Goal: Transaction & Acquisition: Purchase product/service

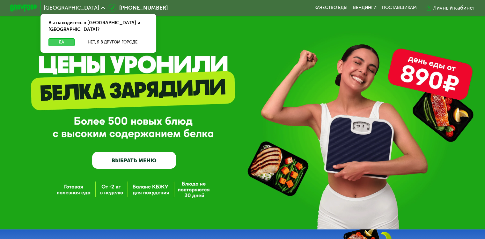
click at [60, 38] on button "Да" at bounding box center [62, 42] width 26 height 8
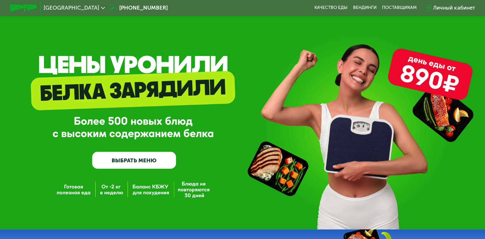
click at [124, 158] on link "ВЫБРАТЬ МЕНЮ" at bounding box center [134, 160] width 84 height 17
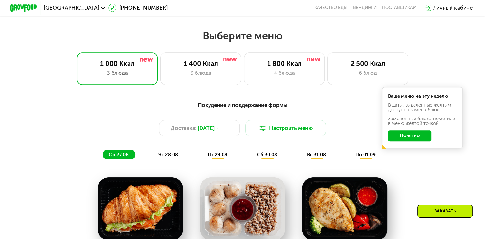
scroll to position [287, 0]
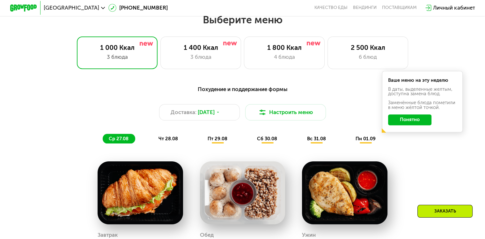
click at [409, 124] on button "Понятно" at bounding box center [409, 119] width 43 height 11
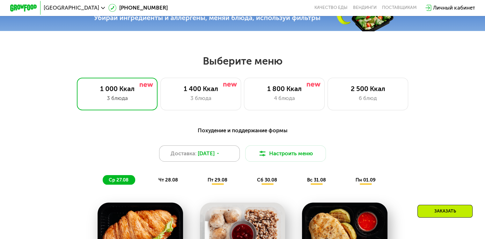
scroll to position [262, 0]
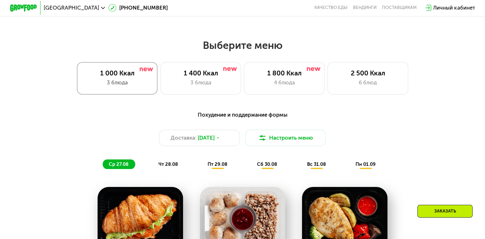
click at [117, 71] on div "1 000 Ккал 3 блюда" at bounding box center [117, 78] width 81 height 32
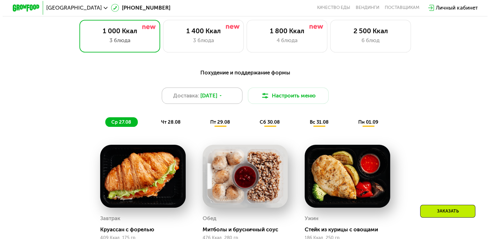
scroll to position [304, 0]
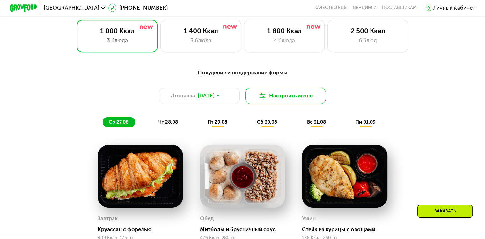
click at [272, 98] on button "Настроить меню" at bounding box center [285, 95] width 81 height 16
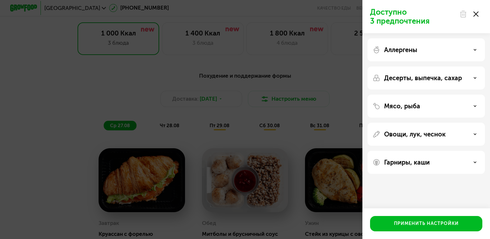
click at [444, 49] on div "Аллергены" at bounding box center [426, 50] width 107 height 8
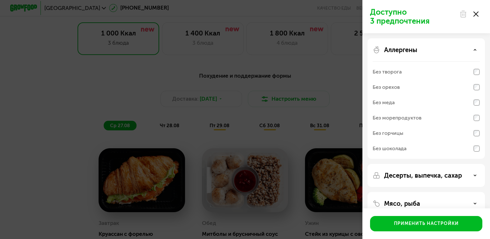
click at [444, 49] on div "Аллергены" at bounding box center [426, 50] width 107 height 8
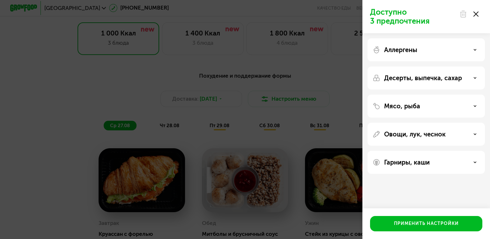
click at [438, 77] on p "Десерты, выпечка, сахар" at bounding box center [423, 78] width 78 height 8
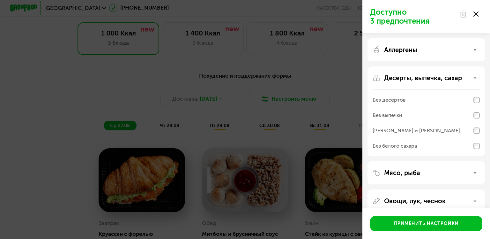
click at [480, 161] on div "Десерты, выпечка, сахар Без десертов Без выпечки Без сэндвичей и круассанов Без…" at bounding box center [426, 172] width 117 height 23
click at [453, 174] on div "Мясо, рыба" at bounding box center [426, 173] width 107 height 8
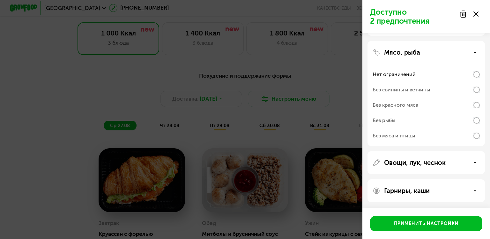
scroll to position [120, 0]
click at [450, 179] on div "Овощи, лук, чеснок" at bounding box center [426, 190] width 117 height 23
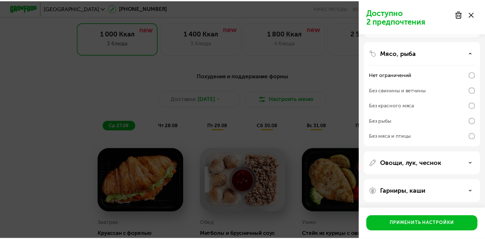
scroll to position [120, 0]
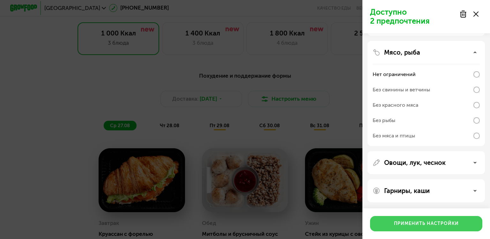
click at [435, 227] on button "Применить настройки" at bounding box center [426, 223] width 112 height 15
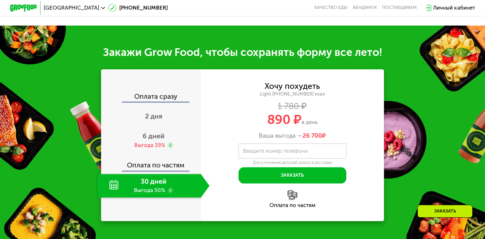
scroll to position [647, 0]
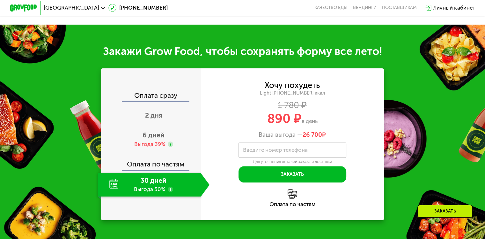
click at [175, 192] on div "30 дней Выгода 50%" at bounding box center [149, 185] width 103 height 24
click at [151, 182] on div "30 дней Выгода 50%" at bounding box center [149, 185] width 103 height 24
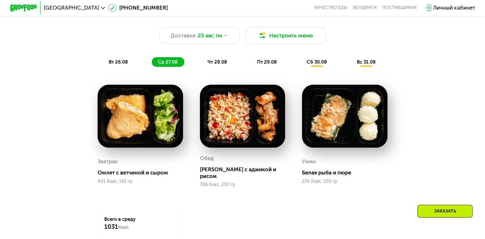
scroll to position [364, 0]
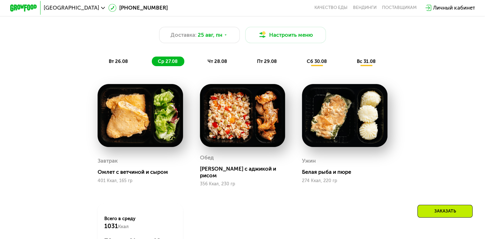
click at [117, 61] on span "вт 26.08" at bounding box center [118, 61] width 19 height 6
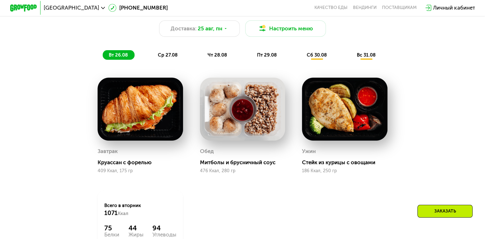
scroll to position [363, 0]
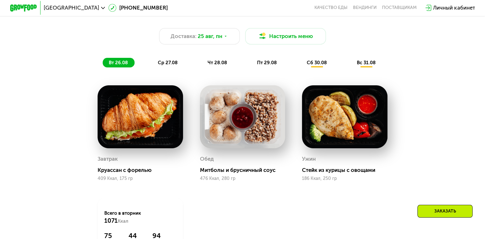
click at [162, 64] on span "ср 27.08" at bounding box center [168, 63] width 20 height 6
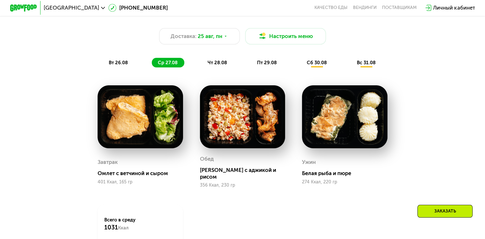
click at [211, 65] on span "чт 28.08" at bounding box center [217, 63] width 19 height 6
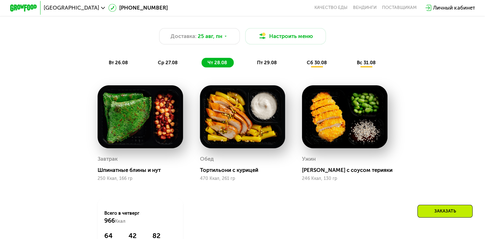
click at [259, 65] on span "пт 29.08" at bounding box center [267, 63] width 20 height 6
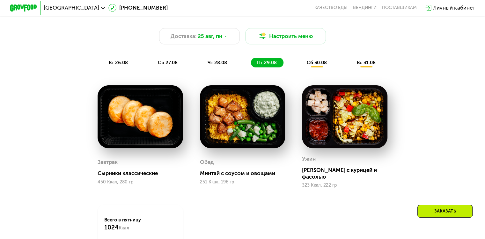
click at [318, 65] on span "сб 30.08" at bounding box center [317, 63] width 20 height 6
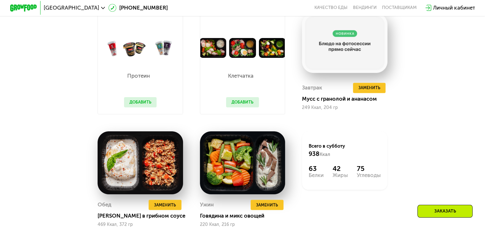
scroll to position [430, 0]
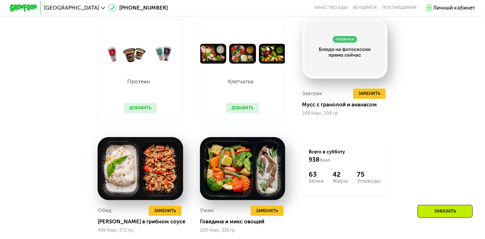
click at [143, 113] on button "Добавить" at bounding box center [140, 108] width 33 height 10
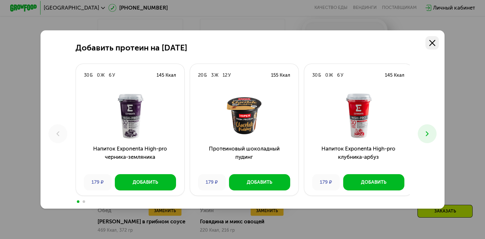
click at [436, 40] on icon at bounding box center [433, 43] width 6 height 6
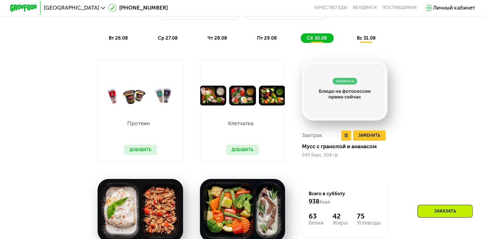
scroll to position [386, 0]
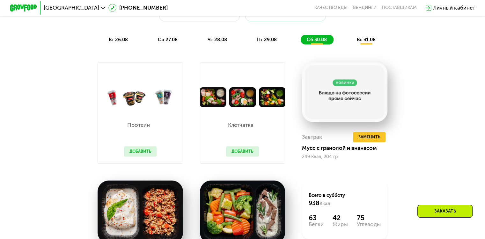
click at [365, 41] on span "вс 31.08" at bounding box center [366, 40] width 19 height 6
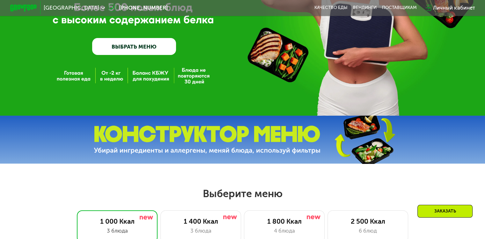
scroll to position [114, 0]
click at [156, 48] on link "ВЫБРАТЬ МЕНЮ" at bounding box center [134, 46] width 84 height 17
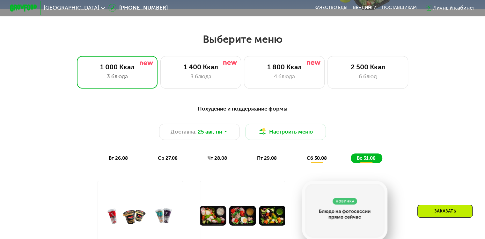
scroll to position [287, 0]
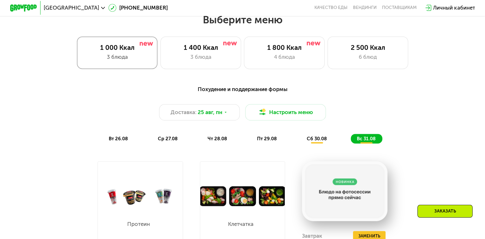
click at [112, 56] on div "3 блюда" at bounding box center [117, 57] width 67 height 8
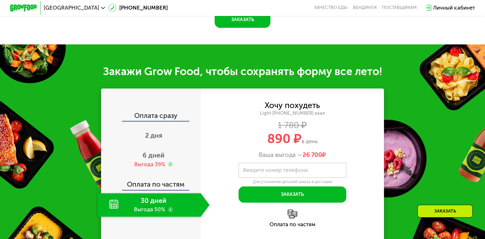
scroll to position [673, 0]
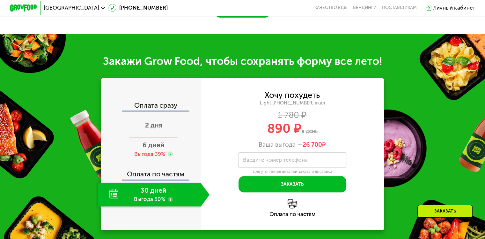
click at [152, 129] on span "2 дня" at bounding box center [153, 125] width 17 height 8
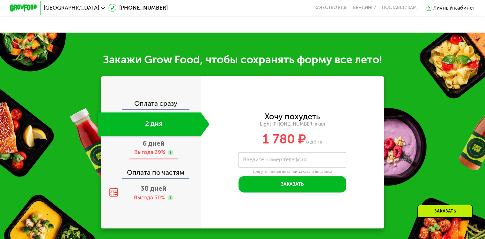
scroll to position [630, 0]
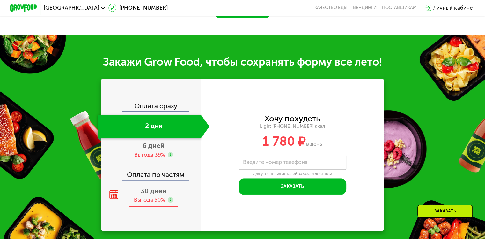
click at [151, 203] on div "Выгода 50%" at bounding box center [149, 199] width 31 height 7
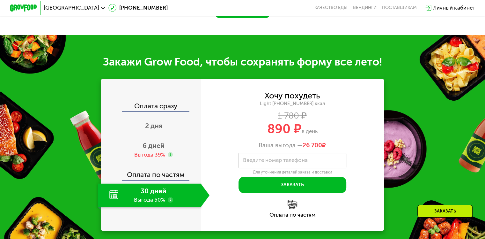
click at [168, 202] on use at bounding box center [170, 199] width 5 height 5
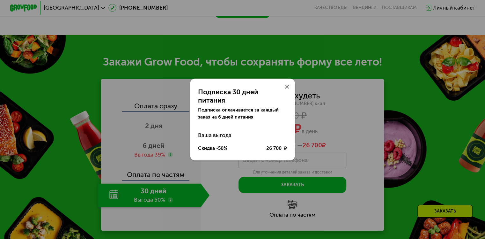
click at [286, 89] on icon at bounding box center [287, 87] width 4 height 4
